Goal: Task Accomplishment & Management: Manage account settings

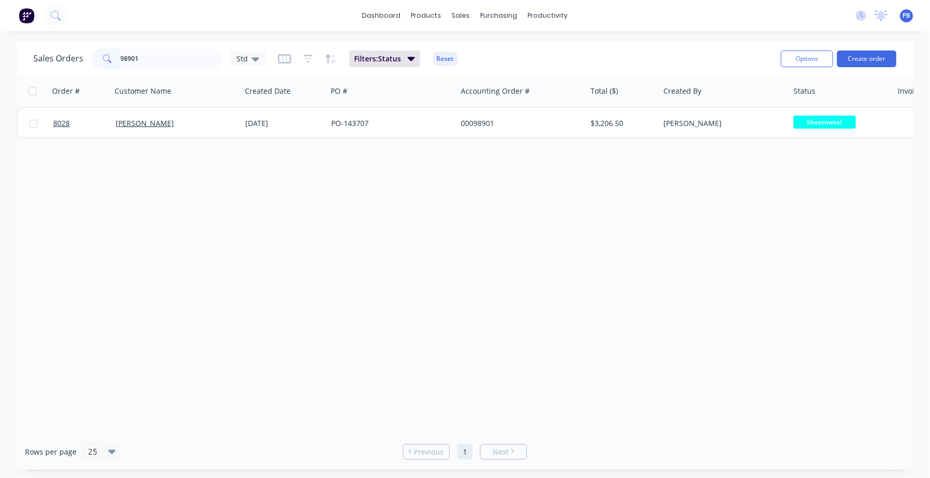
click at [149, 55] on input "98901" at bounding box center [172, 58] width 102 height 21
type input "99094"
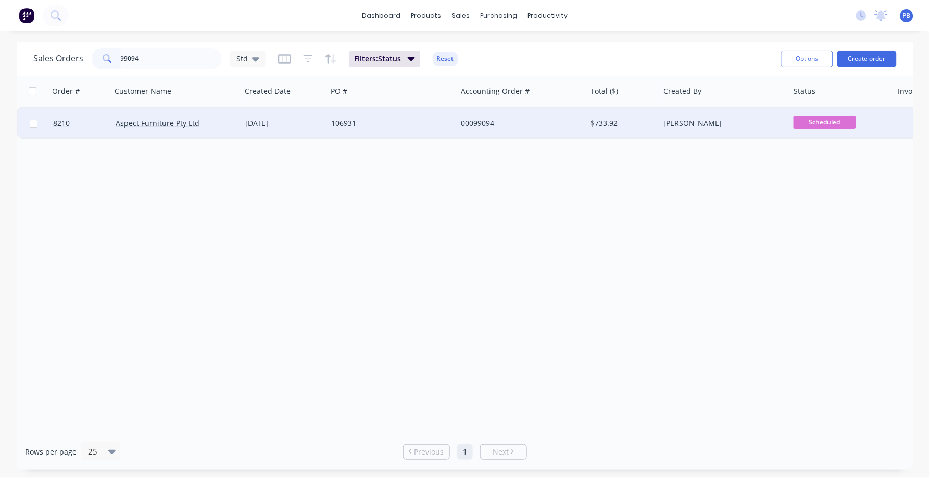
click at [337, 118] on div "106931" at bounding box center [389, 123] width 116 height 10
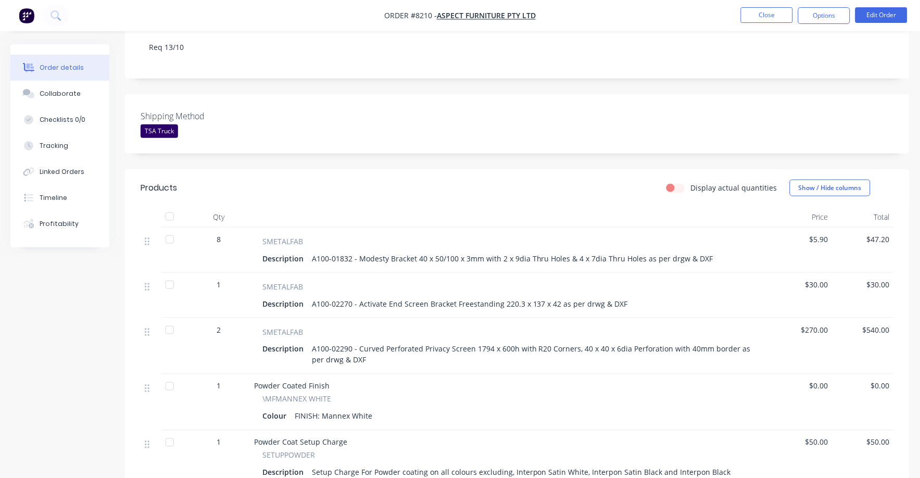
scroll to position [260, 0]
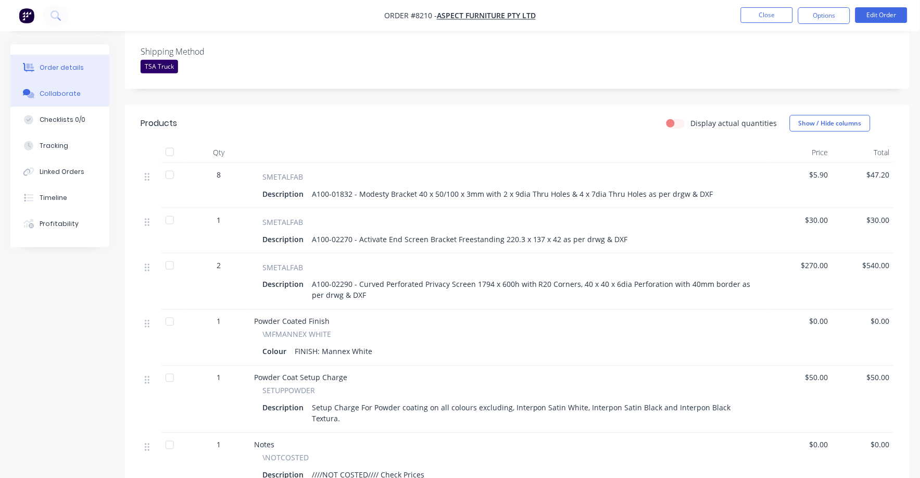
click at [63, 91] on div "Collaborate" at bounding box center [60, 93] width 41 height 9
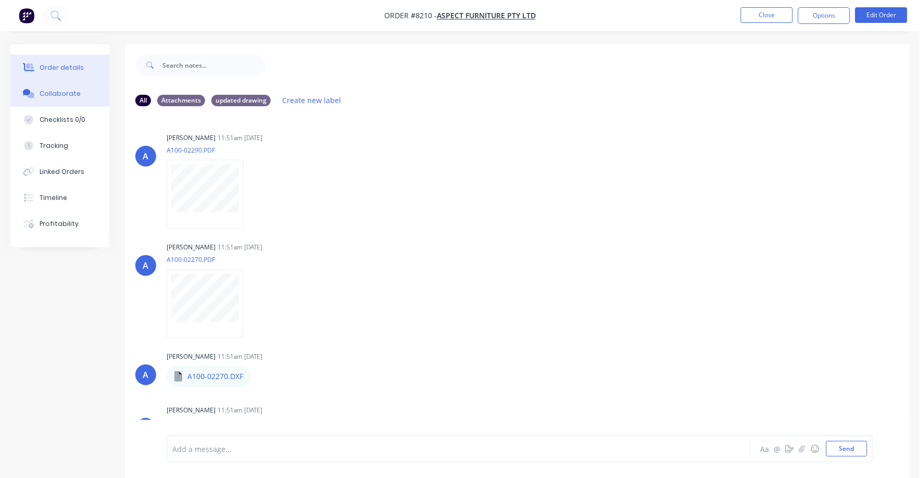
click at [62, 64] on div "Order details" at bounding box center [62, 67] width 44 height 9
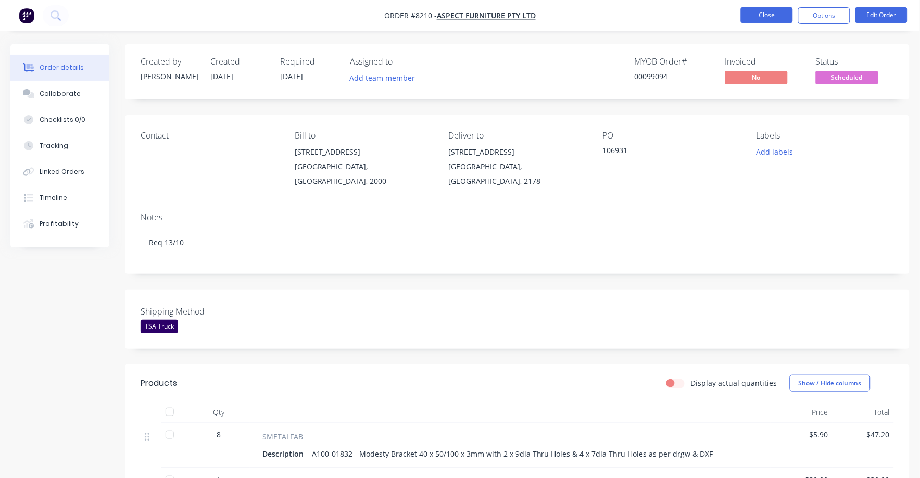
click at [773, 16] on button "Close" at bounding box center [767, 15] width 52 height 16
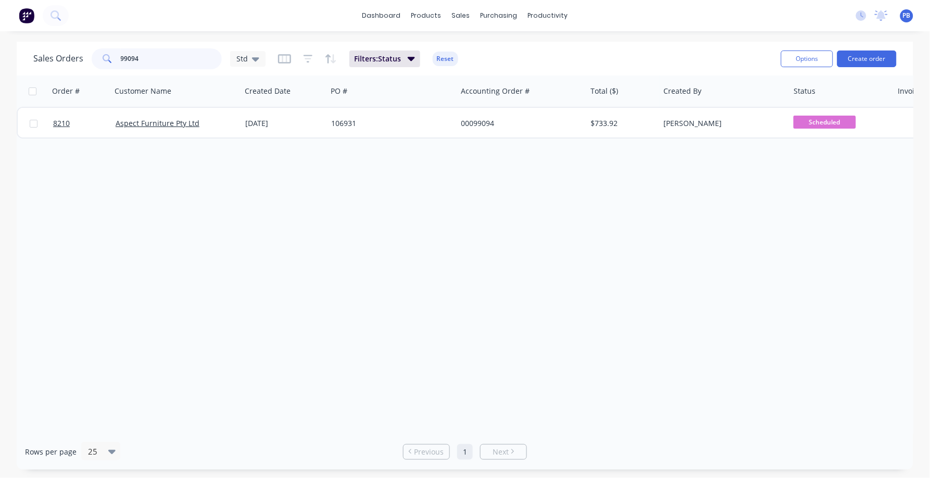
drag, startPoint x: 114, startPoint y: 51, endPoint x: 93, endPoint y: 48, distance: 21.0
click at [93, 48] on div "99094" at bounding box center [157, 58] width 130 height 21
type input "99091"
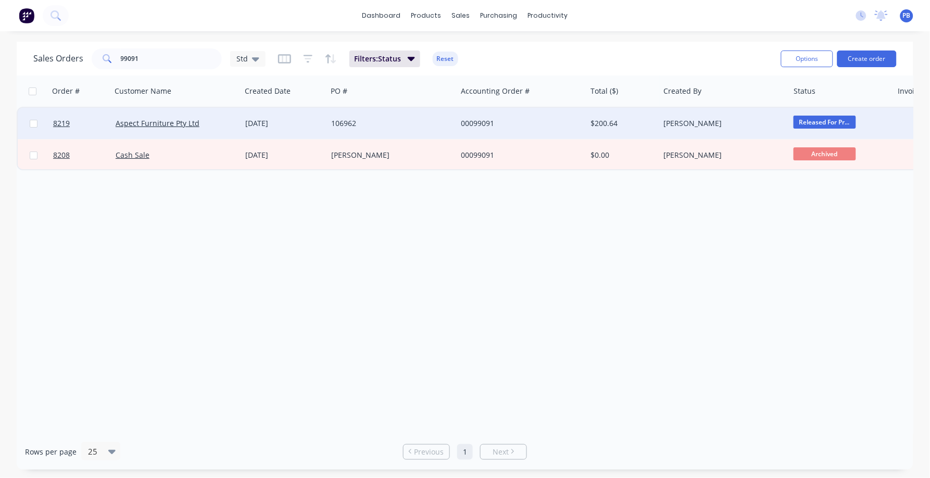
click at [490, 119] on div "00099091" at bounding box center [519, 123] width 116 height 10
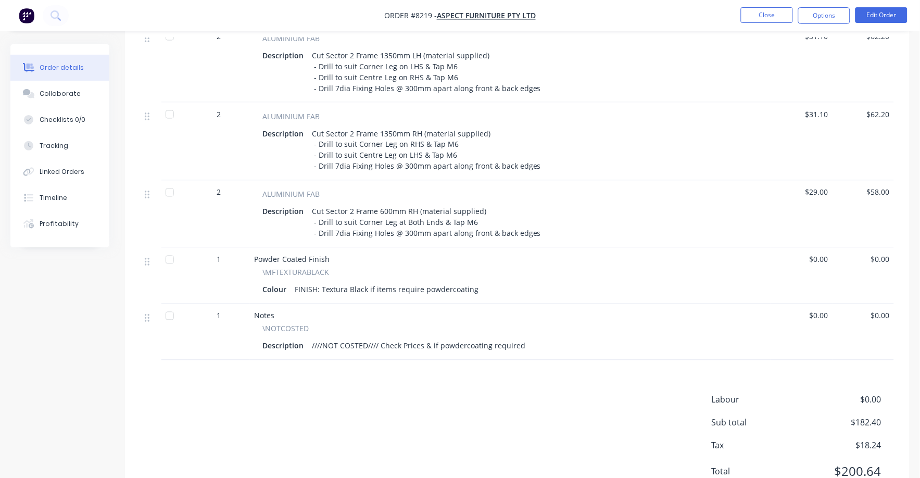
scroll to position [433, 0]
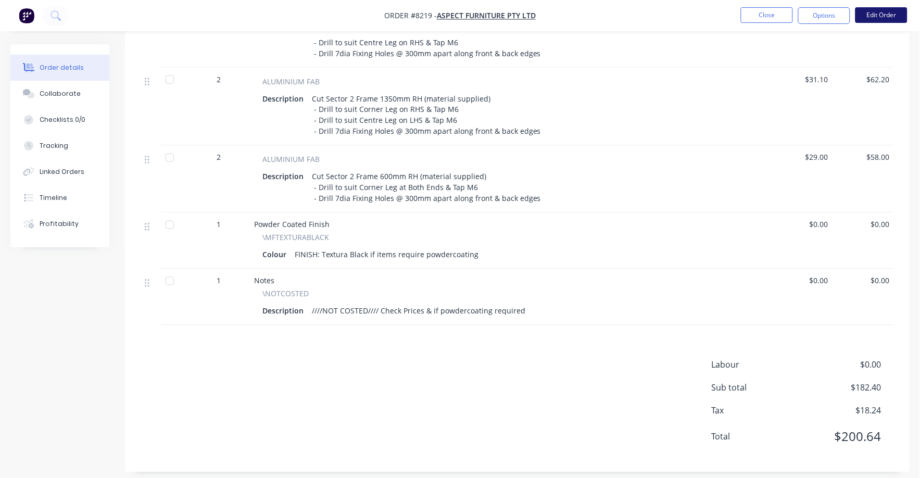
click at [879, 13] on button "Edit Order" at bounding box center [882, 15] width 52 height 16
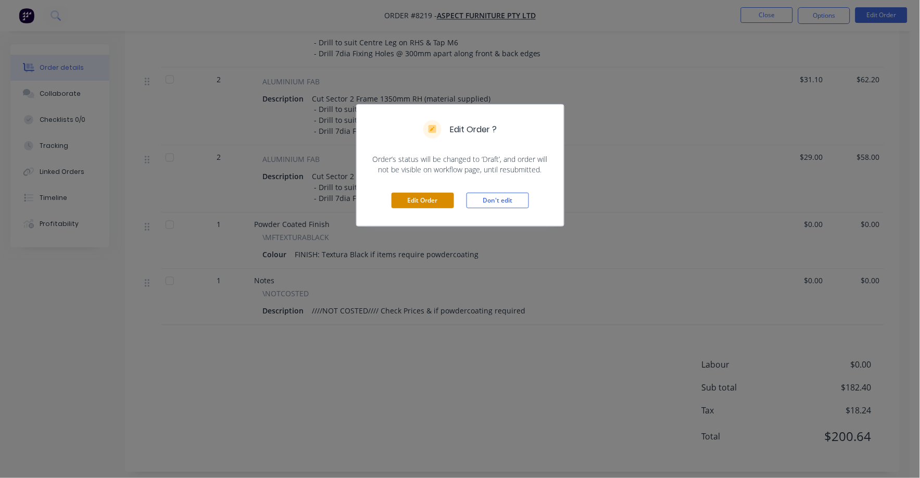
click at [429, 193] on div "Edit Order Don't edit" at bounding box center [460, 200] width 207 height 51
click at [427, 199] on button "Edit Order" at bounding box center [423, 201] width 63 height 16
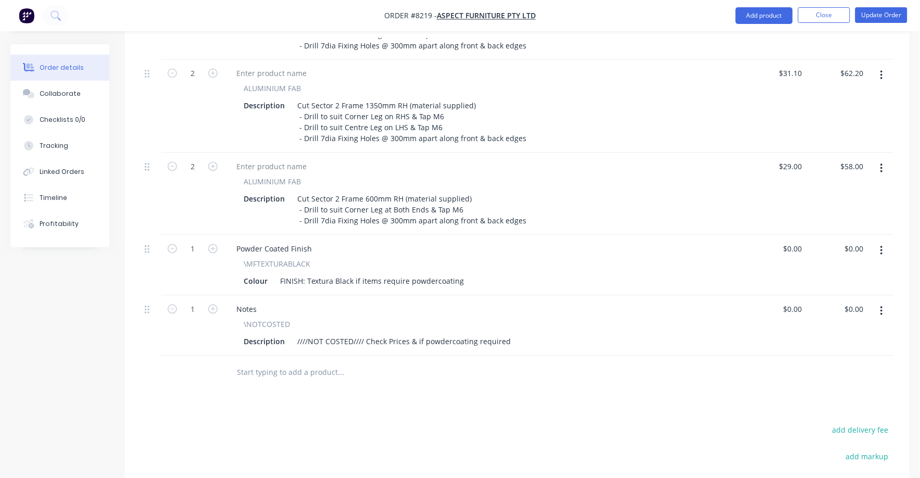
scroll to position [586, 0]
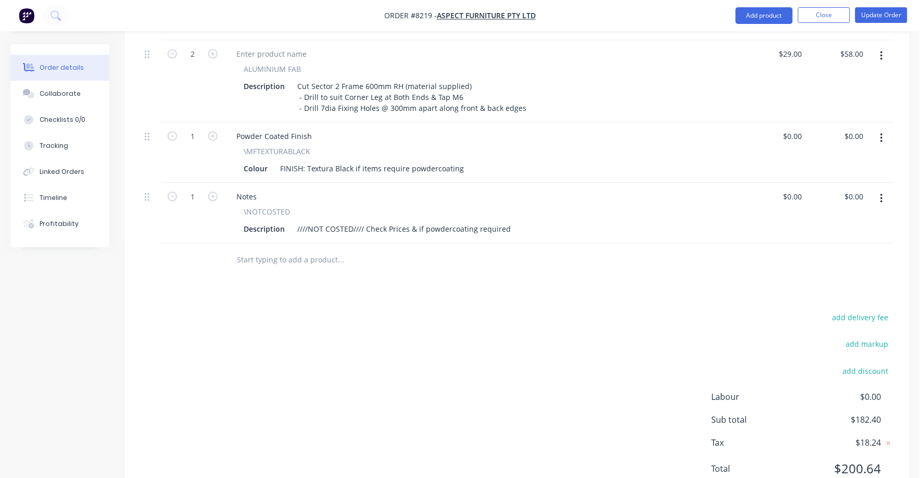
click at [883, 193] on icon "button" at bounding box center [882, 198] width 3 height 11
click at [806, 281] on div "Delete" at bounding box center [845, 288] width 80 height 15
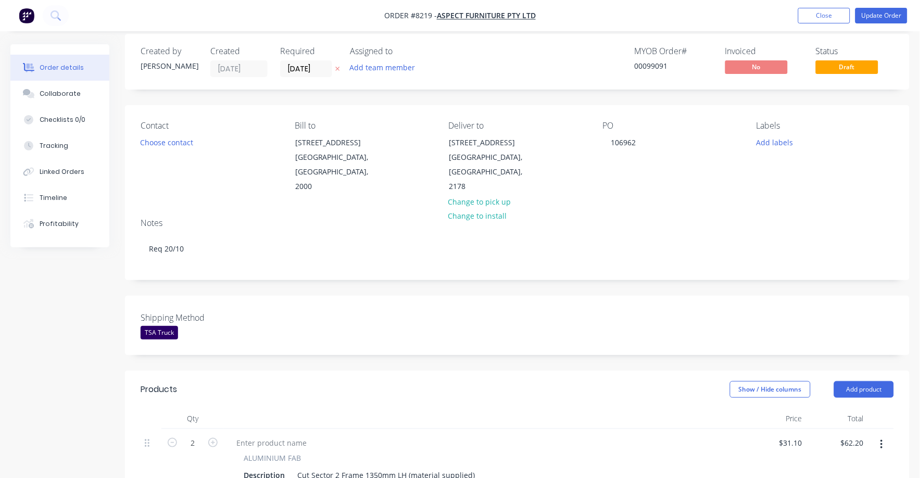
scroll to position [0, 0]
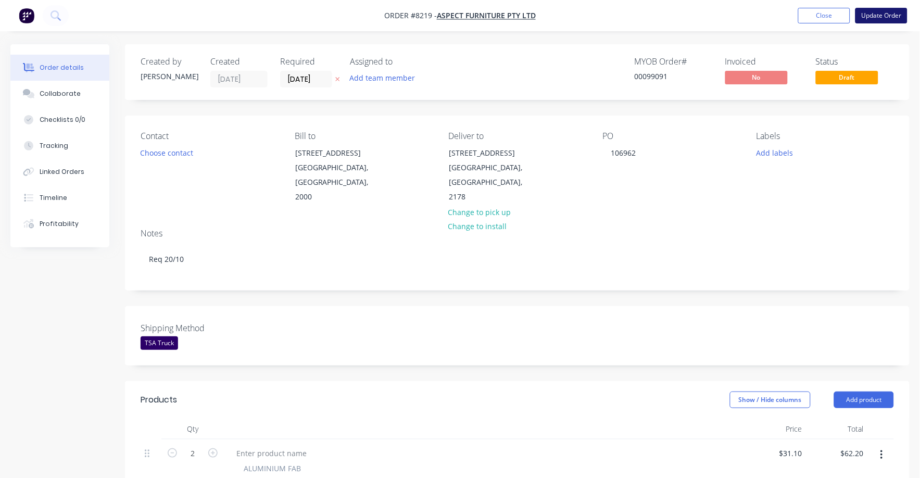
click at [879, 17] on button "Update Order" at bounding box center [882, 16] width 52 height 16
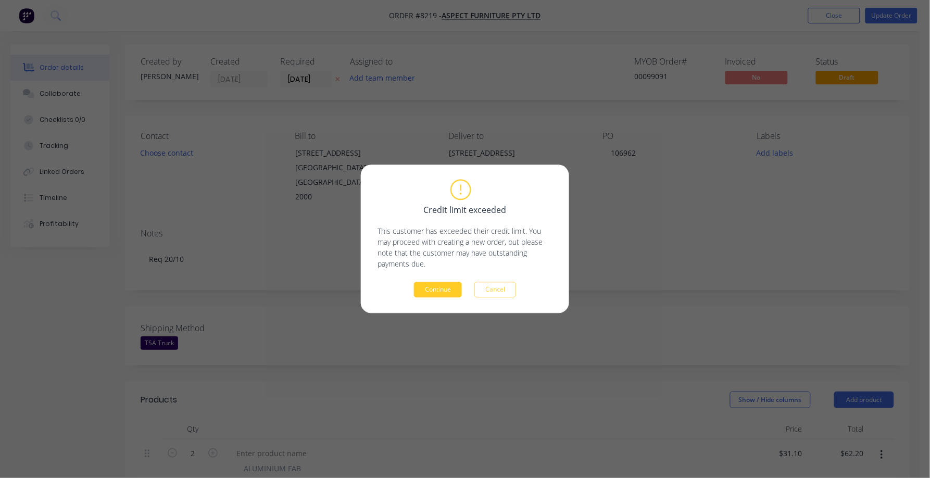
click at [432, 289] on button "Continue" at bounding box center [438, 290] width 48 height 16
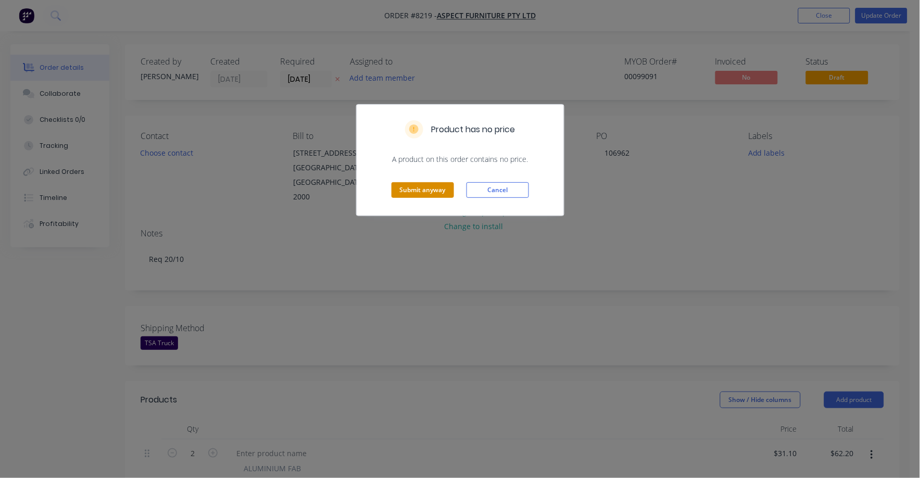
click at [407, 185] on button "Submit anyway" at bounding box center [423, 190] width 63 height 16
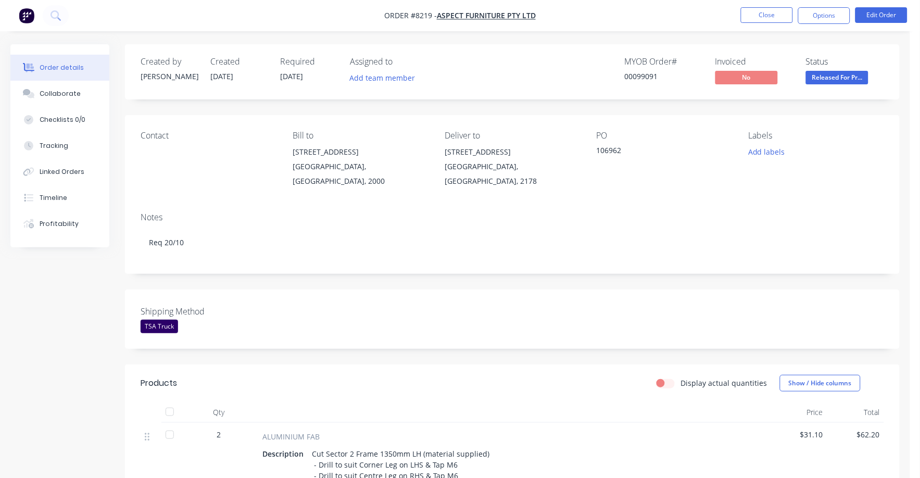
click at [847, 73] on span "Released For Pr..." at bounding box center [837, 77] width 63 height 13
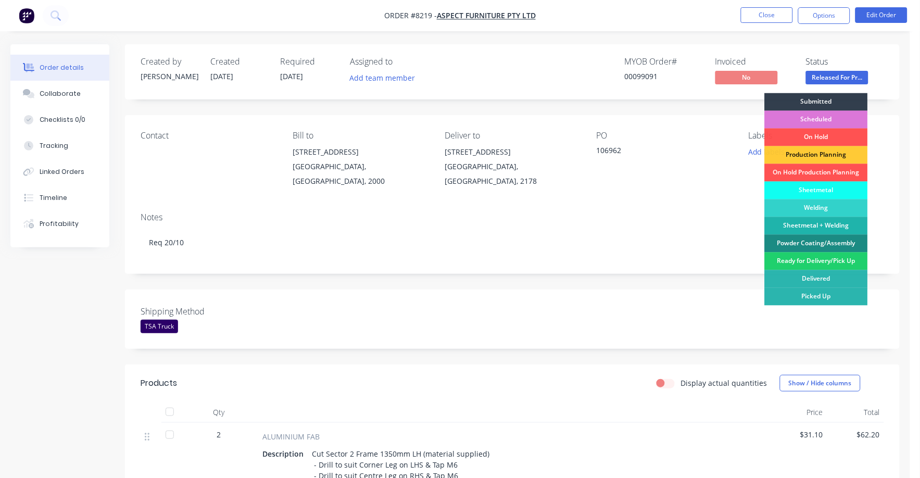
click at [820, 189] on div "Sheetmetal" at bounding box center [816, 191] width 103 height 18
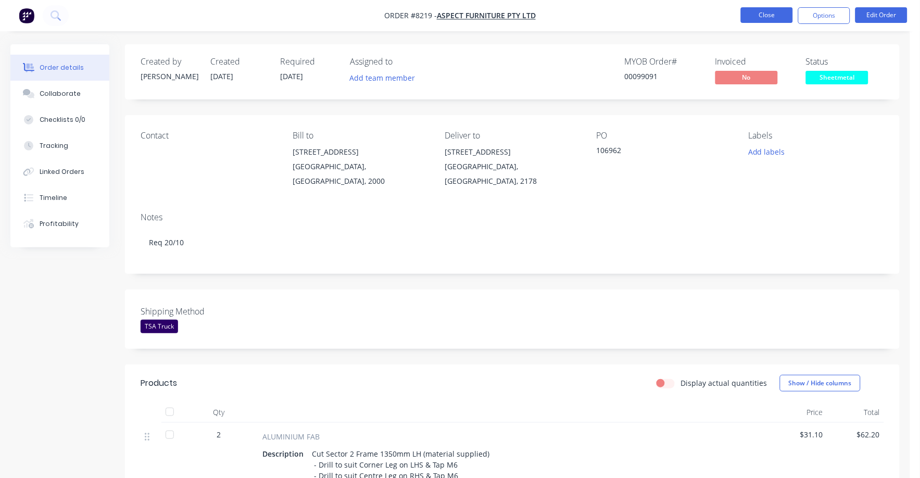
click at [759, 14] on button "Close" at bounding box center [767, 15] width 52 height 16
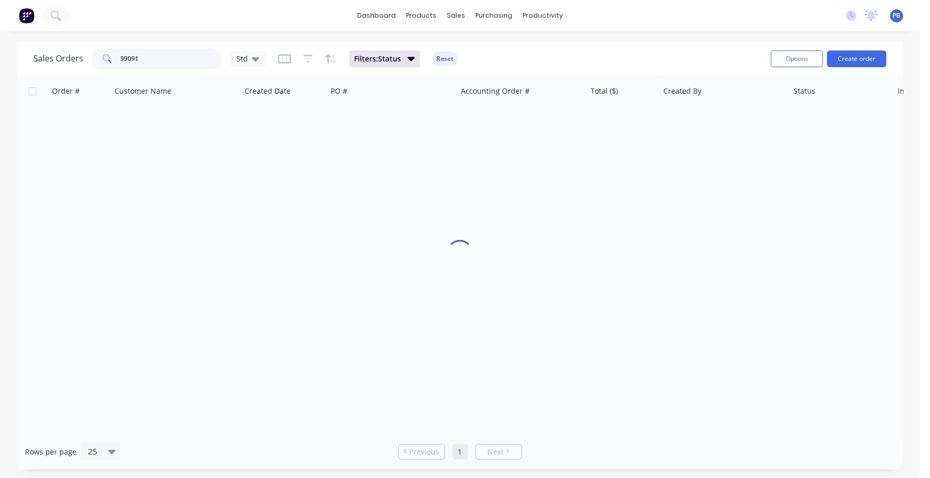
drag, startPoint x: 170, startPoint y: 58, endPoint x: 55, endPoint y: 44, distance: 116.0
click at [55, 44] on div "Sales Orders 99091 Std Filters: Status Reset Options Create order" at bounding box center [460, 59] width 887 height 34
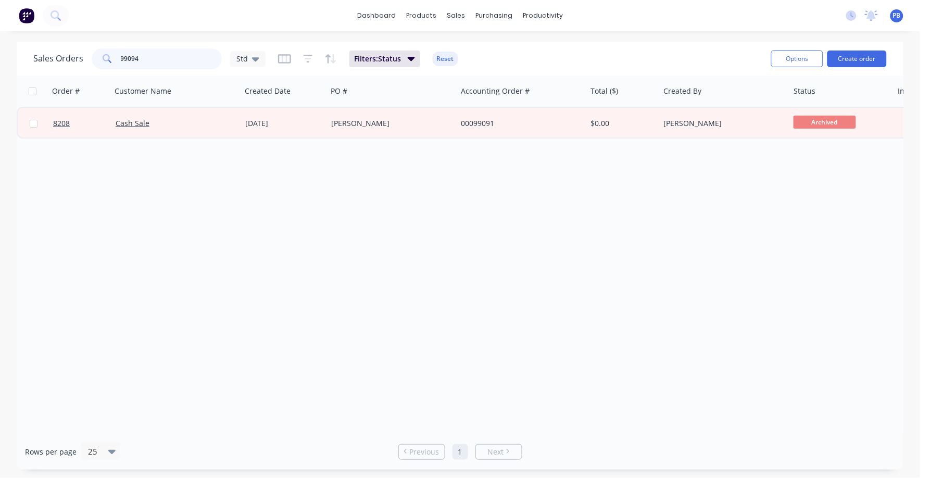
type input "99094"
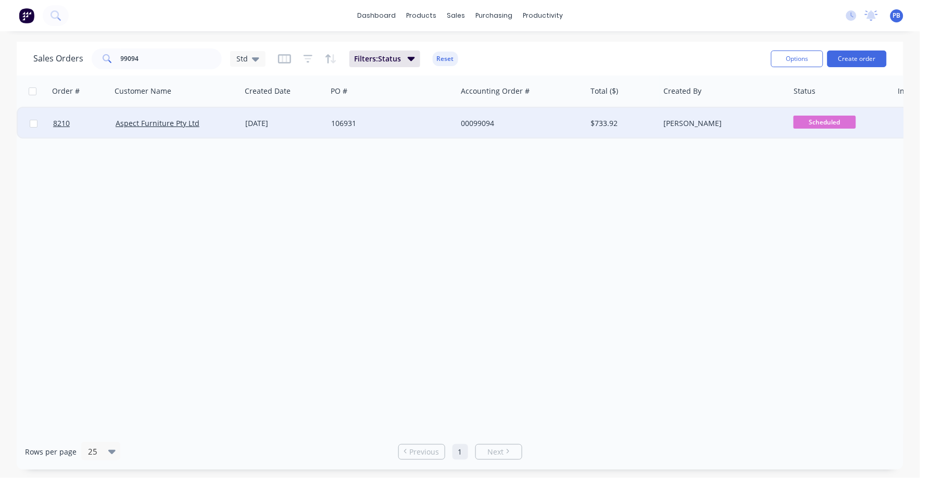
click at [475, 118] on div "00099094" at bounding box center [519, 123] width 116 height 10
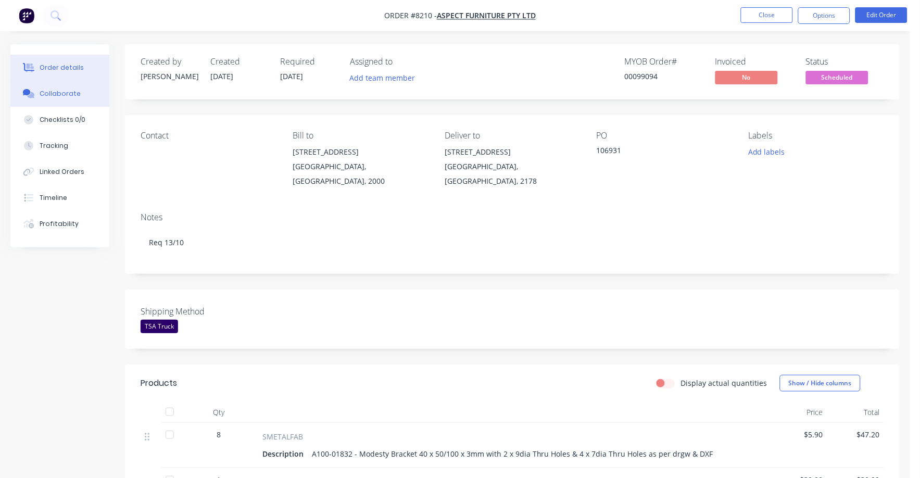
click at [57, 92] on div "Collaborate" at bounding box center [60, 93] width 41 height 9
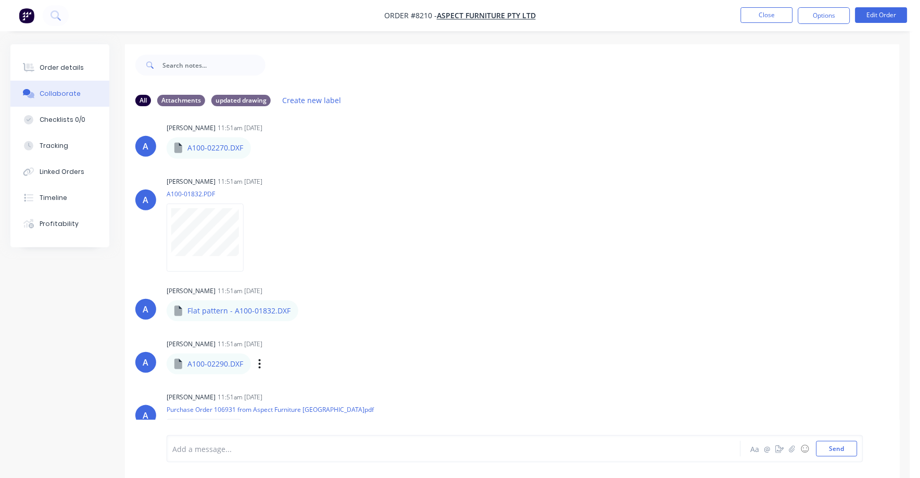
scroll to position [195, 0]
